Goal: Information Seeking & Learning: Learn about a topic

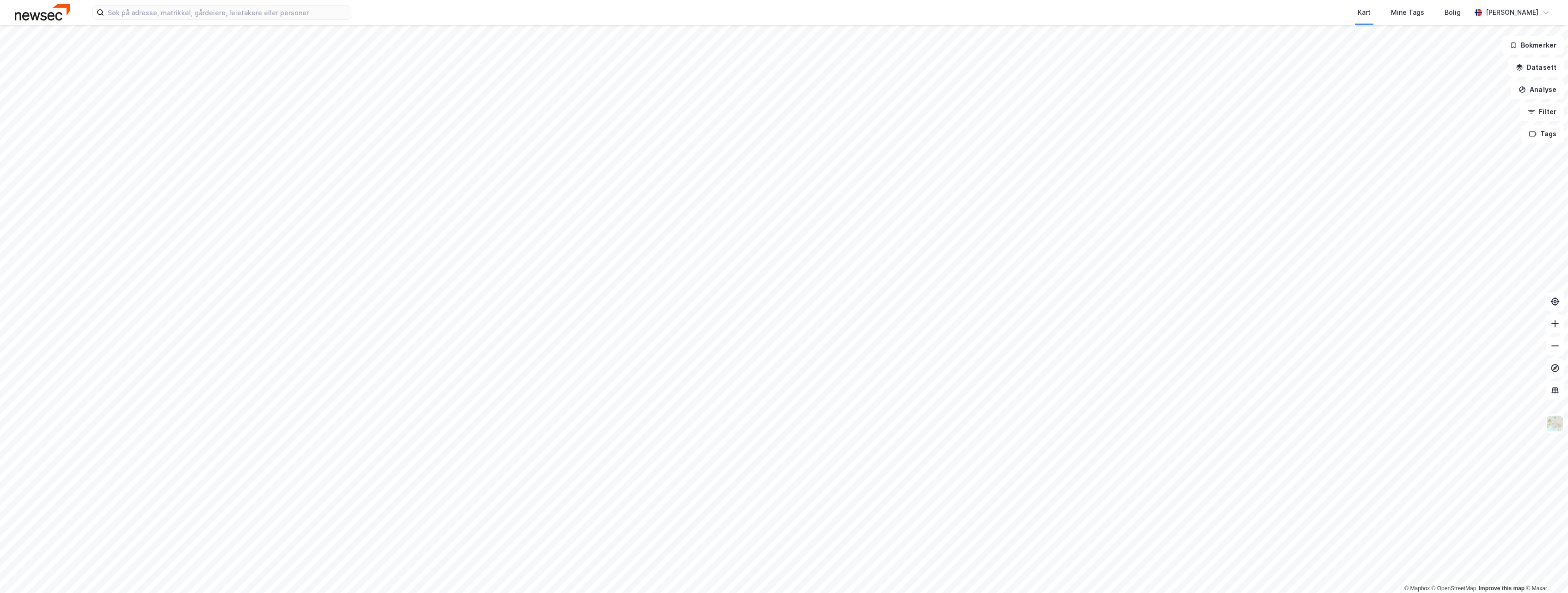
click at [183, 20] on div "Kart Mine Tags Bolig [PERSON_NAME]" at bounding box center [784, 12] width 1568 height 25
click at [181, 15] on input at bounding box center [228, 12] width 247 height 14
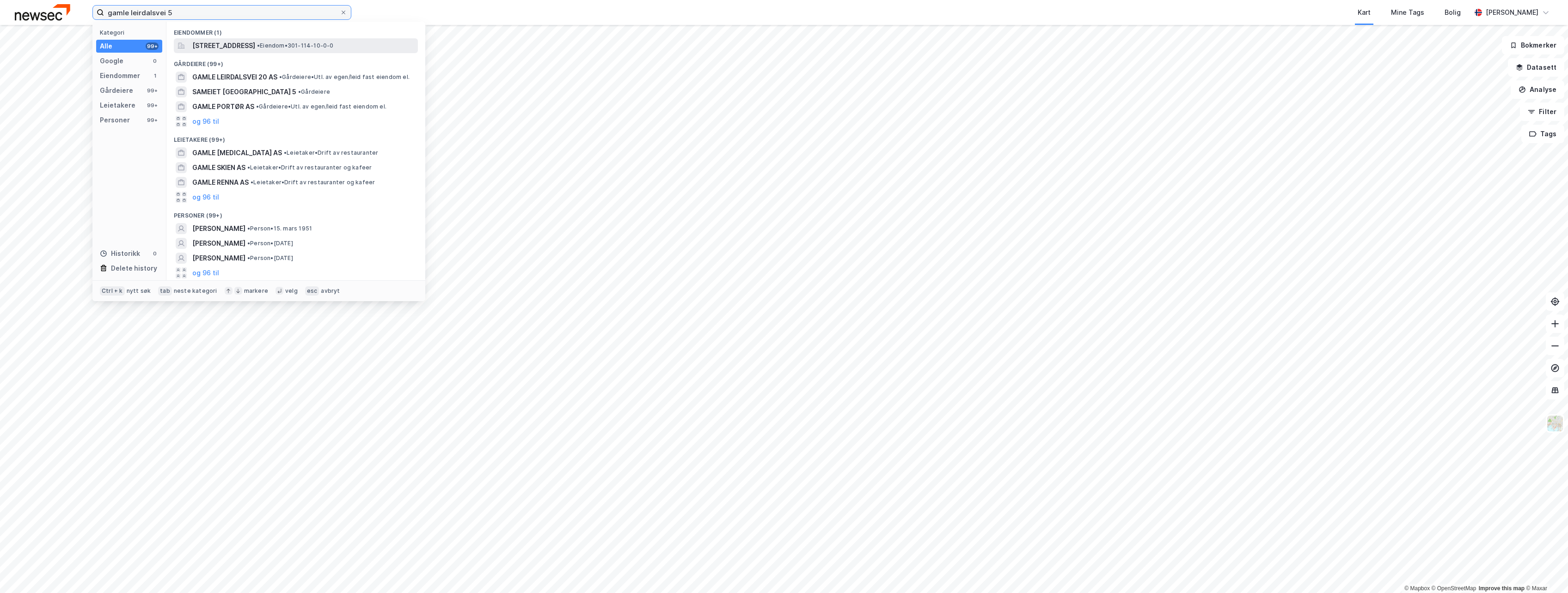
type input "gamle leirdalsvei 5"
click at [220, 45] on span "[STREET_ADDRESS]" at bounding box center [223, 46] width 63 height 11
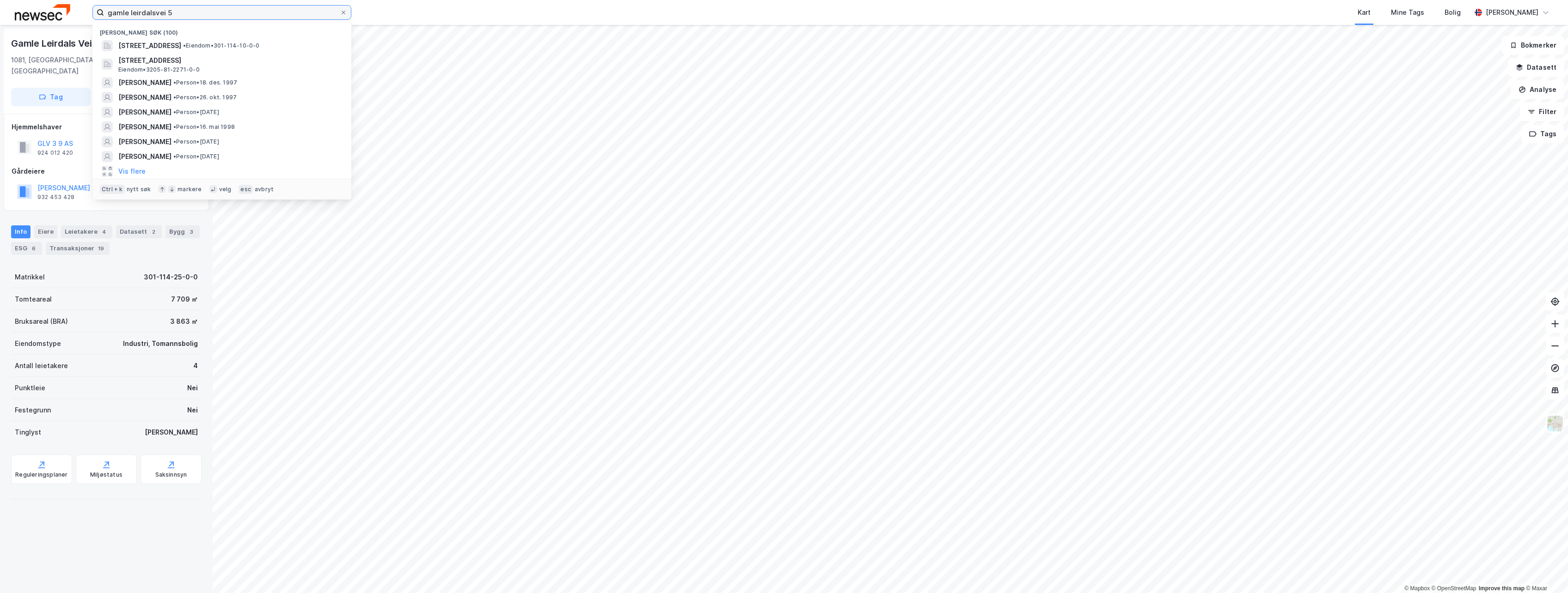
drag, startPoint x: 206, startPoint y: 18, endPoint x: 89, endPoint y: 16, distance: 117.0
click at [89, 16] on div "gamle leirdalsvei 5 Nylige søk (100) [PERSON_NAME][STREET_ADDRESS] • Eiendom • …" at bounding box center [784, 12] width 1568 height 25
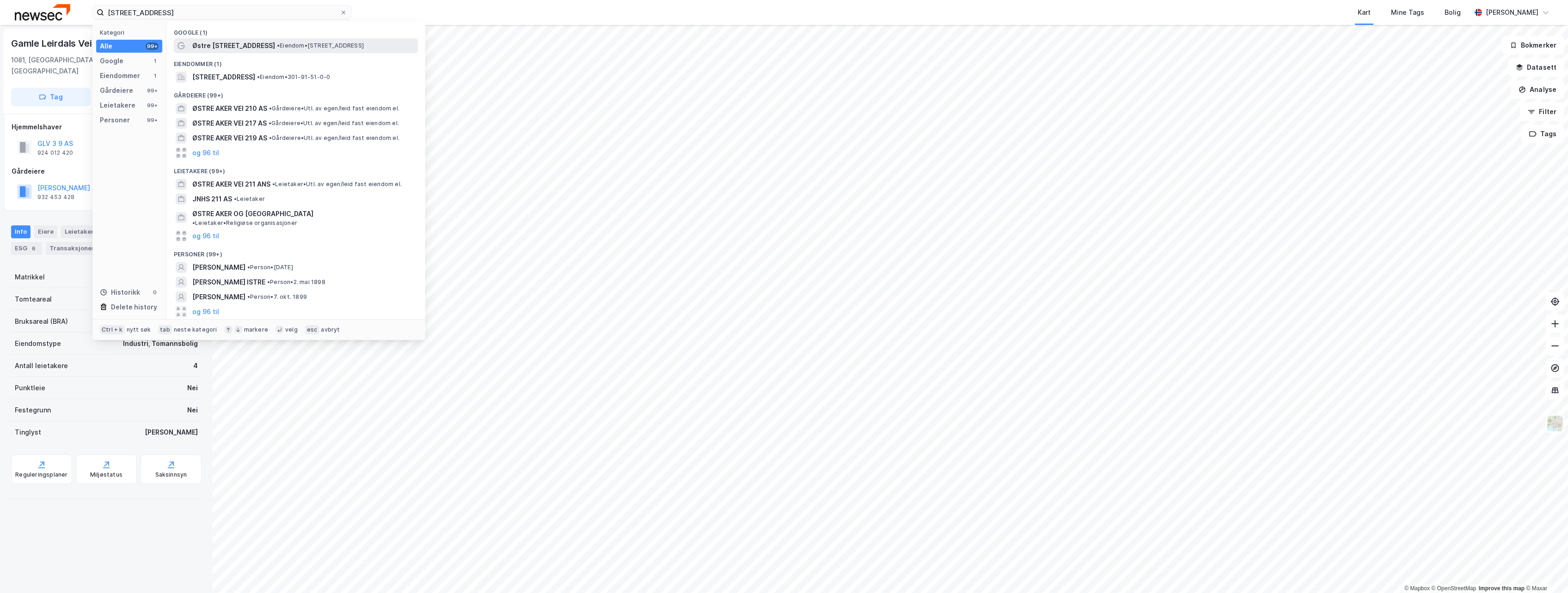
click at [234, 38] on div "Østre [STREET_ADDRESS] • Eiendom • [STREET_ADDRESS]" at bounding box center [296, 46] width 244 height 15
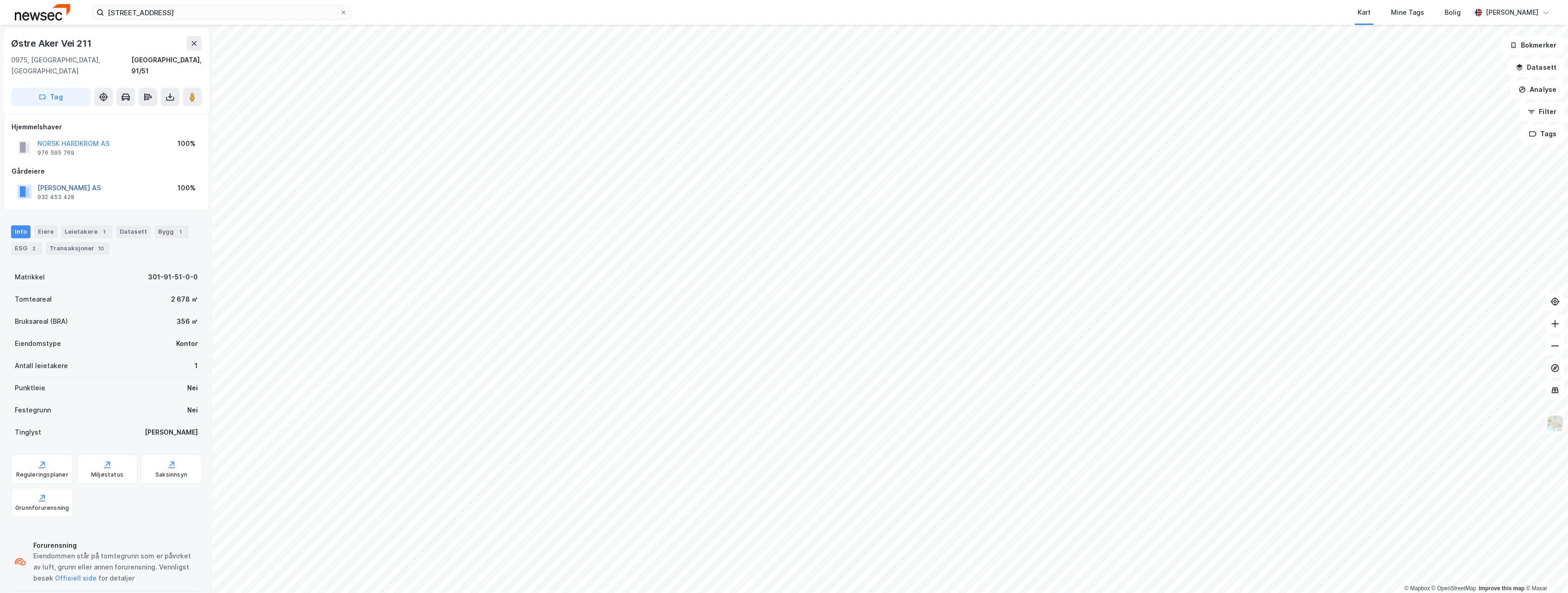
click at [0, 0] on button "[PERSON_NAME] AS" at bounding box center [0, 0] width 0 height 0
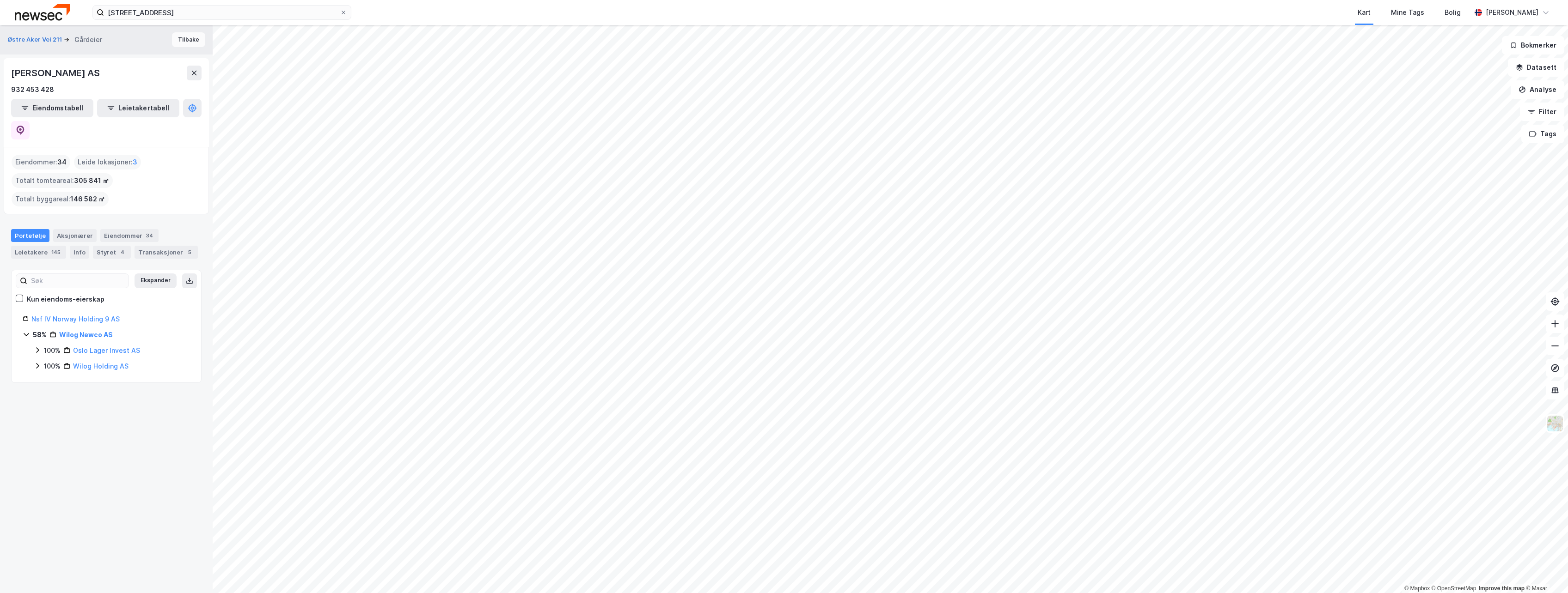
click at [172, 41] on button "Tilbake" at bounding box center [189, 40] width 33 height 15
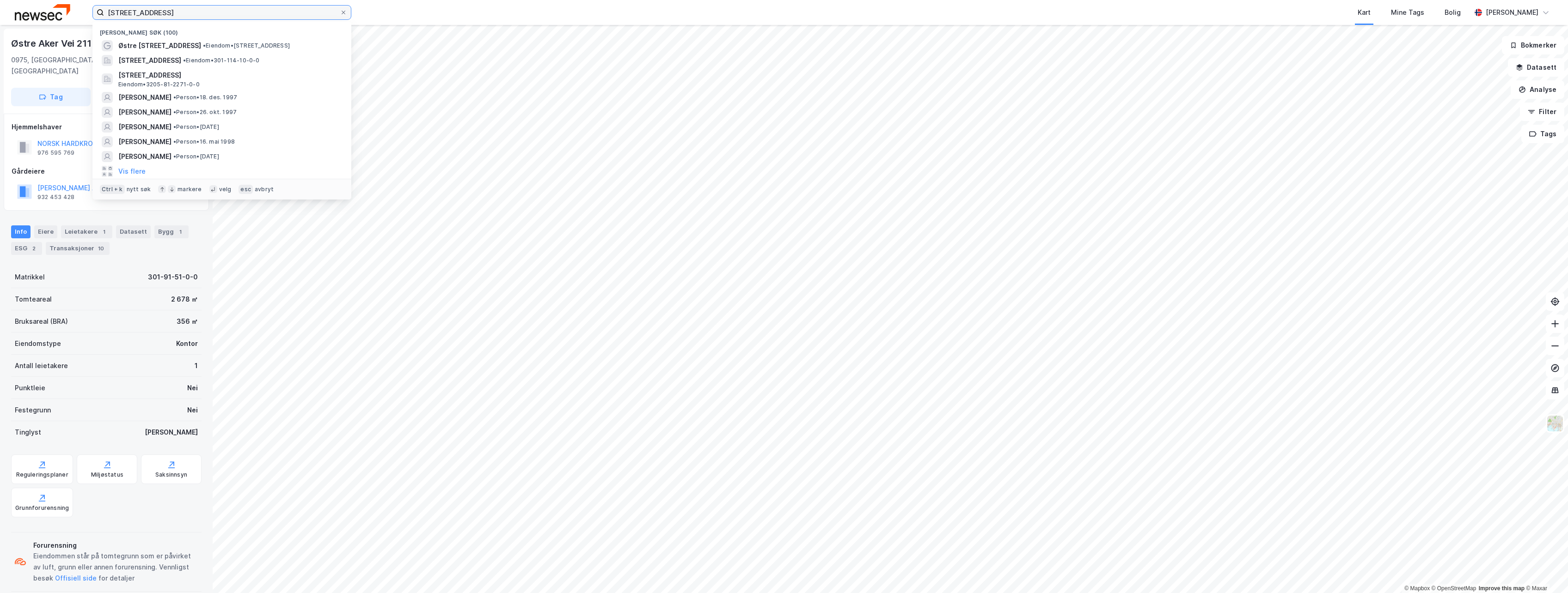
click at [176, 14] on input "[STREET_ADDRESS]" at bounding box center [222, 12] width 236 height 14
type input "Østre [STREET_ADDRESS]"
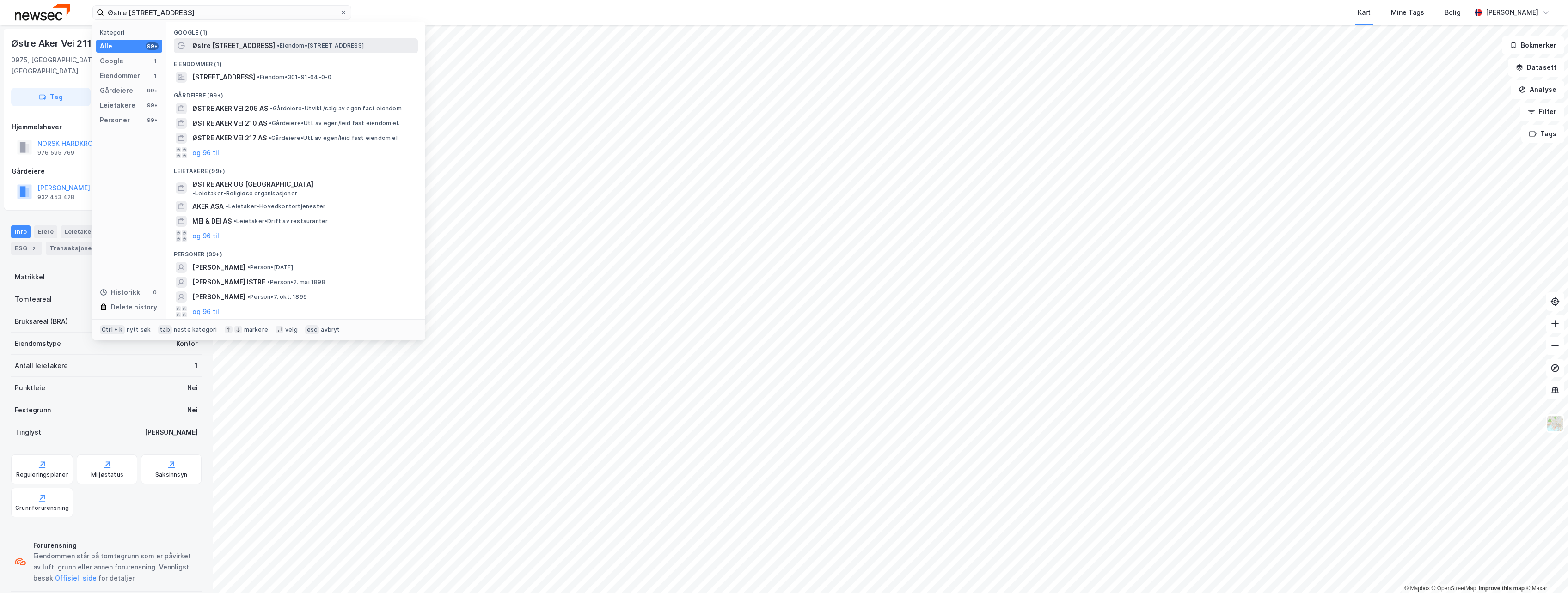
click at [205, 40] on span "Østre [STREET_ADDRESS]" at bounding box center [234, 46] width 83 height 11
